Goal: Information Seeking & Learning: Understand process/instructions

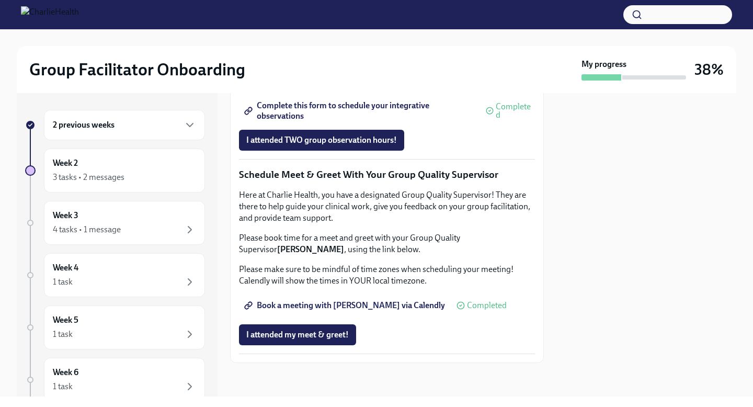
scroll to position [1004, 0]
click at [180, 212] on div "Week 3 4 tasks • 1 message" at bounding box center [124, 223] width 143 height 26
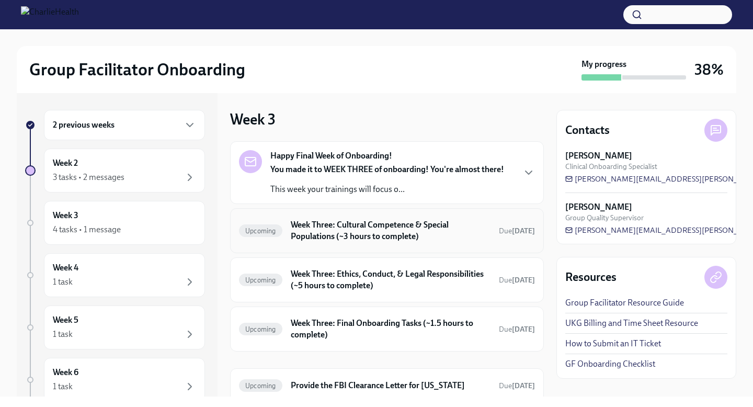
click at [369, 222] on h6 "Week Three: Cultural Competence & Special Populations (~3 hours to complete)" at bounding box center [391, 230] width 200 height 23
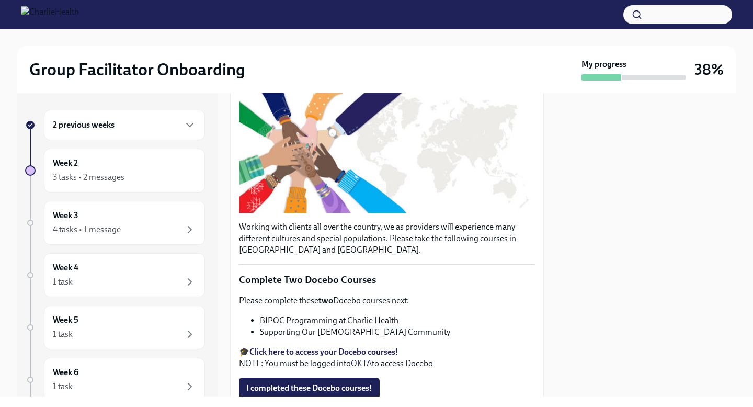
scroll to position [57, 0]
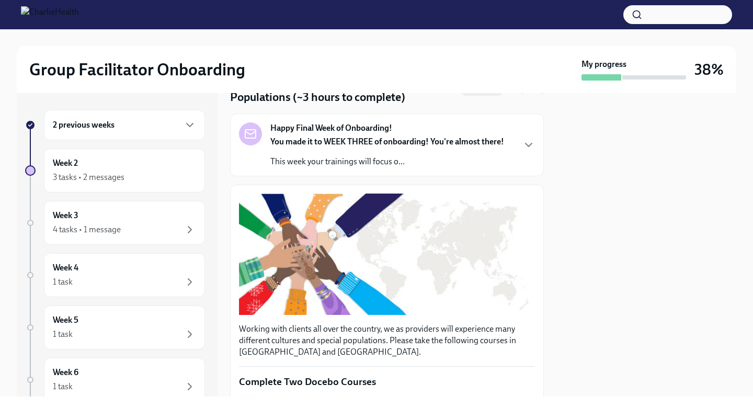
click at [392, 150] on div "You made it to WEEK THREE of onboarding! You're almost there! This week your tr…" at bounding box center [387, 151] width 234 height 31
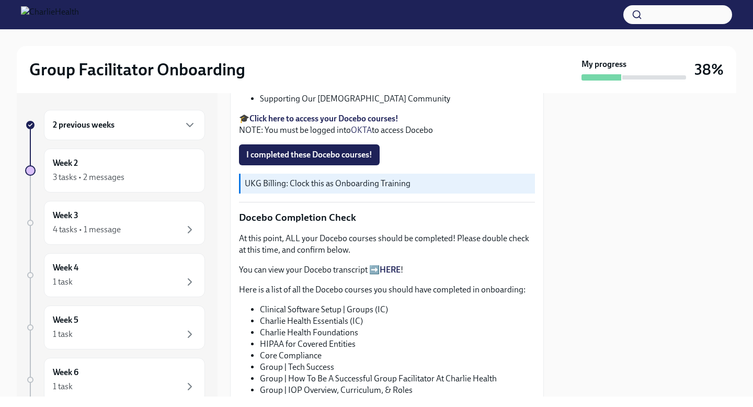
scroll to position [661, 0]
click at [353, 161] on span "I completed these Docebo courses!" at bounding box center [309, 155] width 126 height 10
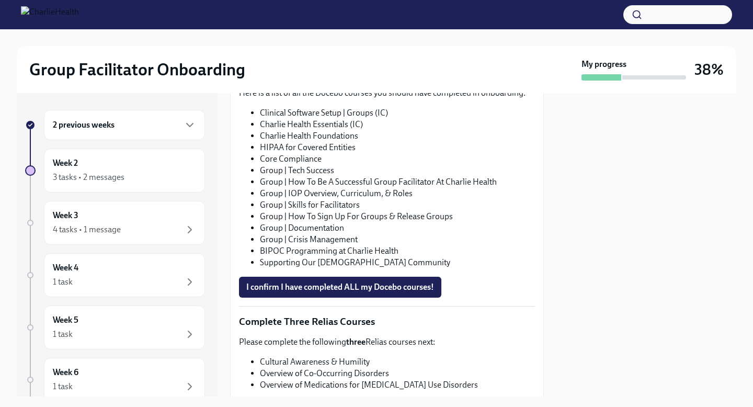
scroll to position [862, 0]
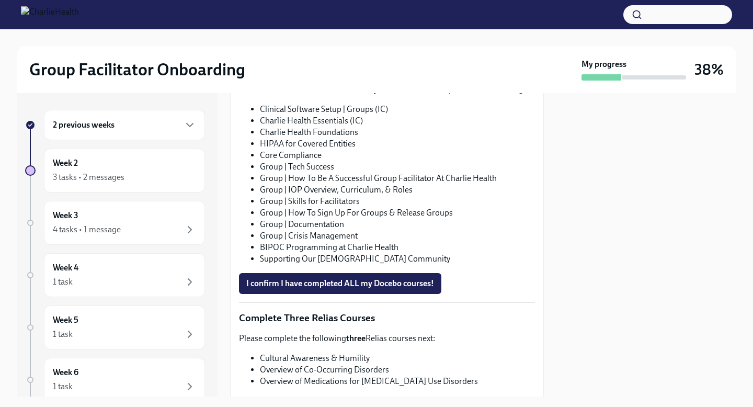
click at [393, 74] on link "HERE" at bounding box center [390, 69] width 21 height 10
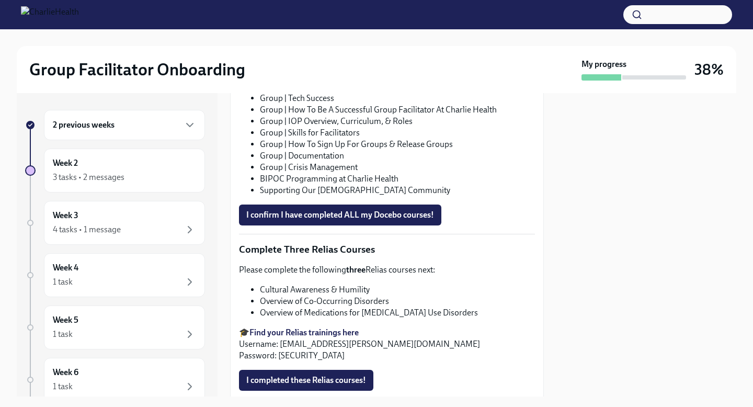
scroll to position [934, 0]
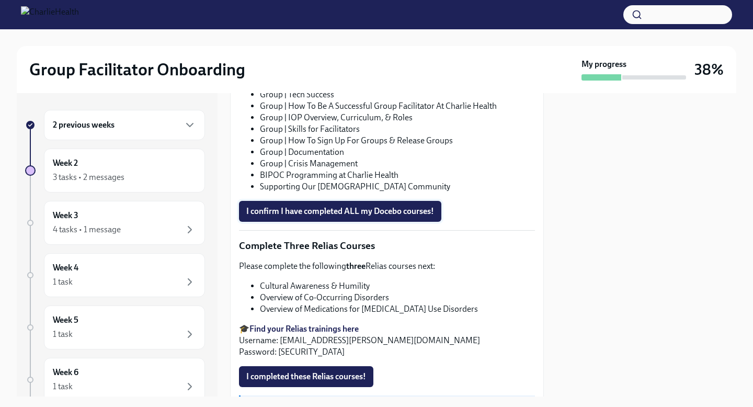
click at [385, 217] on span "I confirm I have completed ALL my Docebo courses!" at bounding box center [340, 211] width 188 height 10
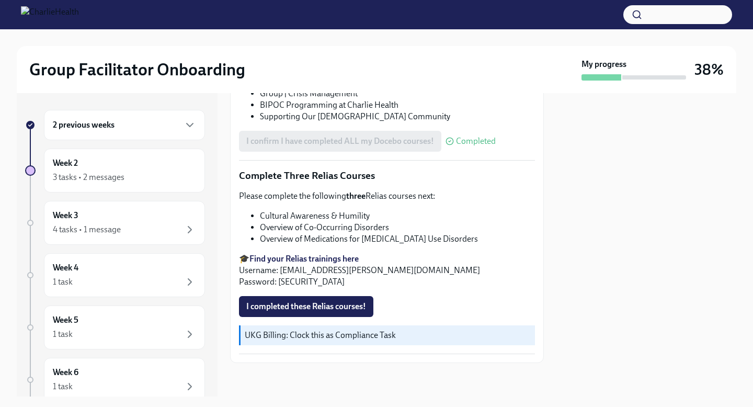
scroll to position [1133, 0]
click at [336, 259] on strong "Find your Relias trainings here" at bounding box center [304, 259] width 109 height 10
